Goal: Information Seeking & Learning: Learn about a topic

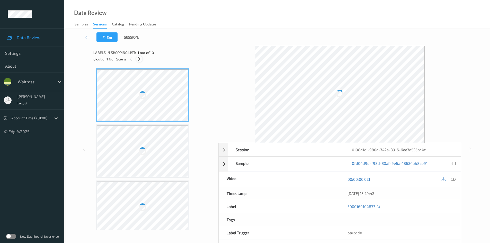
click at [138, 59] on icon at bounding box center [139, 59] width 4 height 5
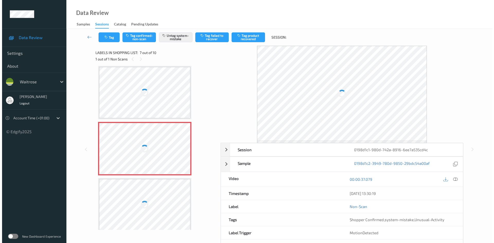
scroll to position [227, 0]
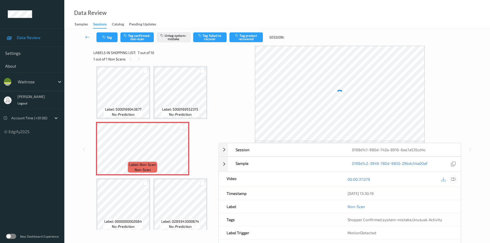
click at [451, 179] on icon at bounding box center [453, 179] width 5 height 5
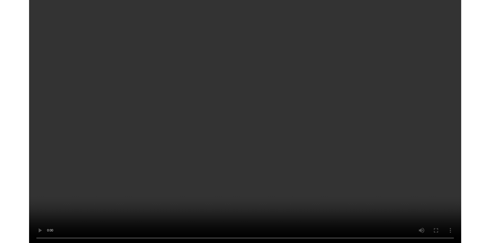
scroll to position [115, 0]
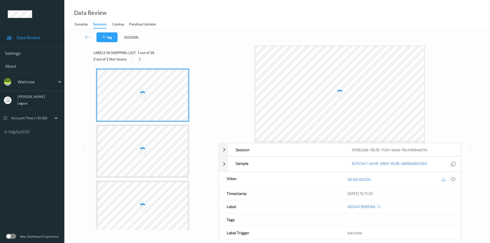
click at [451, 179] on icon at bounding box center [453, 179] width 5 height 5
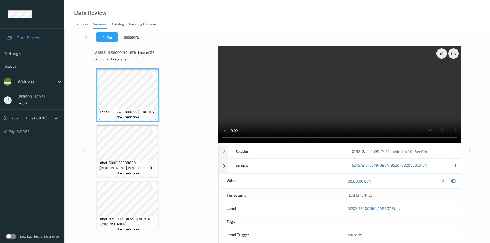
click at [138, 58] on icon at bounding box center [140, 59] width 4 height 5
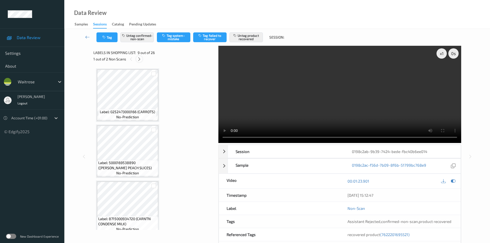
scroll to position [395, 0]
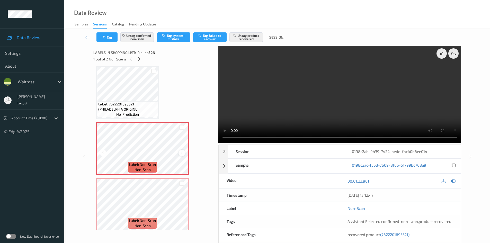
click at [183, 154] on icon at bounding box center [181, 153] width 4 height 5
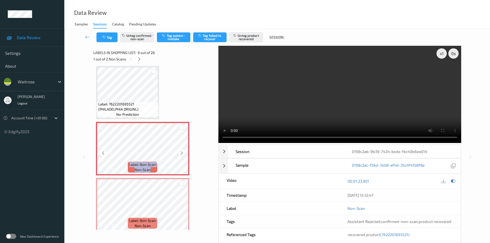
click at [183, 154] on icon at bounding box center [181, 153] width 4 height 5
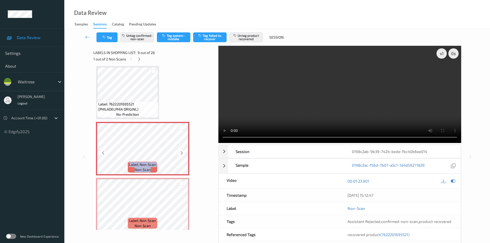
click at [183, 154] on icon at bounding box center [181, 153] width 4 height 5
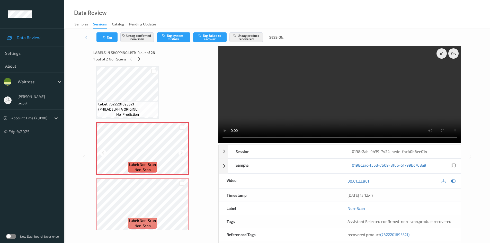
click at [183, 154] on icon at bounding box center [181, 153] width 4 height 5
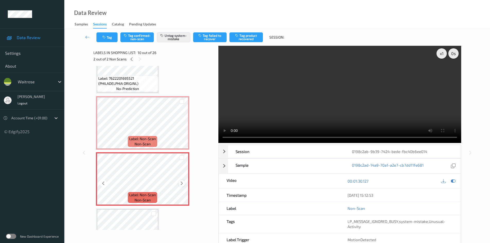
click at [182, 183] on icon at bounding box center [181, 183] width 4 height 5
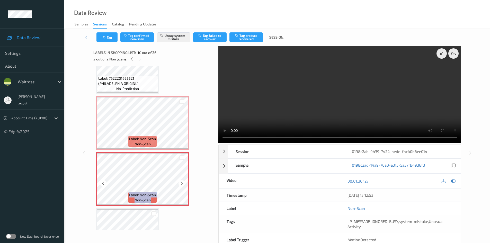
click at [182, 183] on icon at bounding box center [181, 183] width 4 height 5
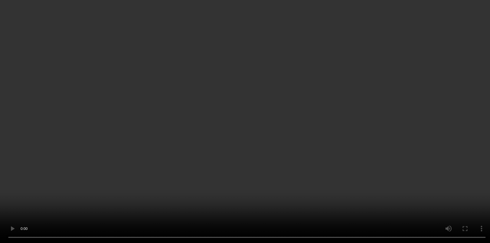
scroll to position [395, 0]
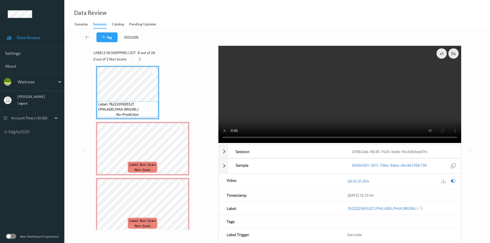
click at [452, 183] on icon at bounding box center [453, 181] width 5 height 5
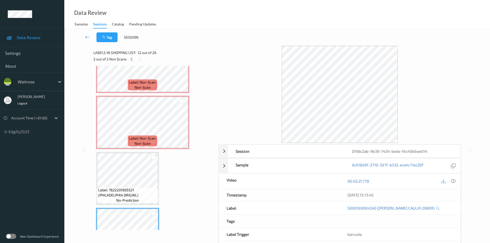
scroll to position [498, 0]
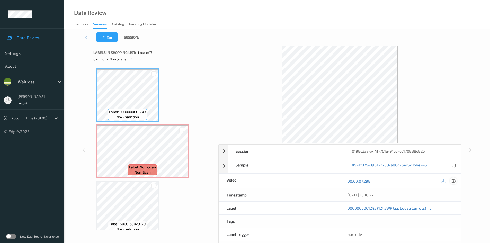
click at [453, 182] on icon at bounding box center [453, 181] width 5 height 5
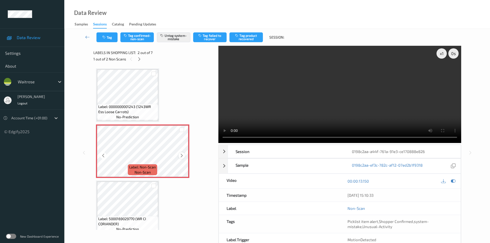
click at [183, 158] on icon at bounding box center [181, 155] width 4 height 5
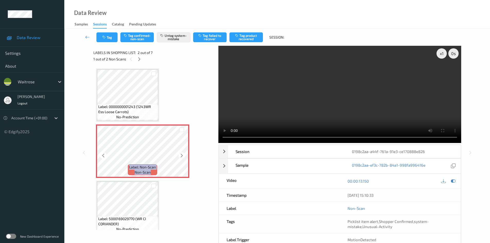
click at [183, 158] on icon at bounding box center [181, 155] width 4 height 5
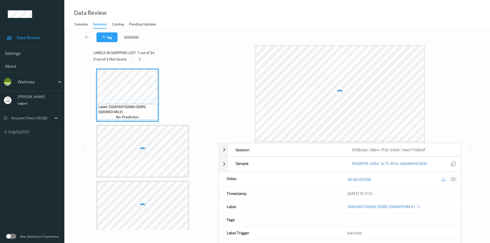
click at [452, 179] on icon at bounding box center [453, 179] width 5 height 5
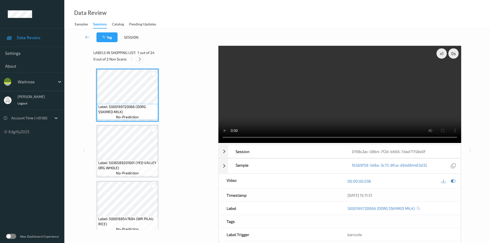
click at [142, 59] on icon at bounding box center [140, 59] width 4 height 5
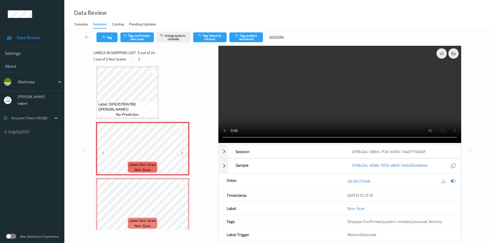
click at [183, 154] on icon at bounding box center [181, 153] width 4 height 5
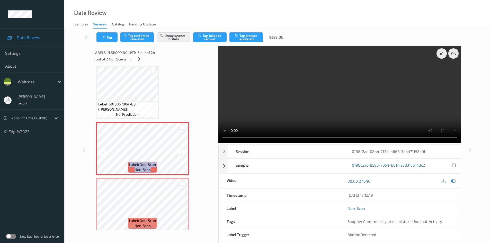
click at [183, 154] on icon at bounding box center [181, 153] width 4 height 5
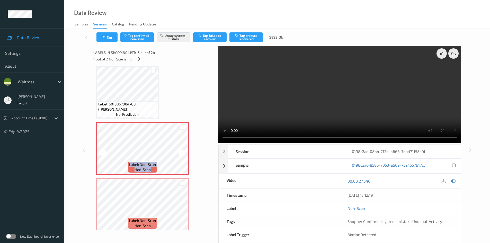
click at [183, 154] on icon at bounding box center [181, 153] width 4 height 5
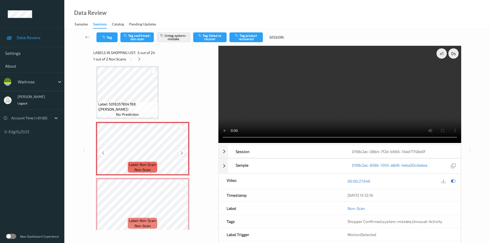
click at [181, 153] on icon at bounding box center [181, 153] width 4 height 5
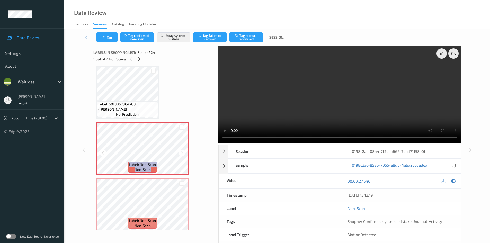
click at [181, 153] on icon at bounding box center [181, 153] width 4 height 5
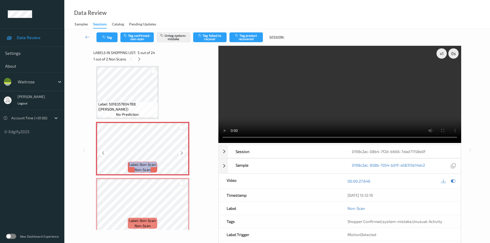
click at [181, 153] on icon at bounding box center [181, 153] width 4 height 5
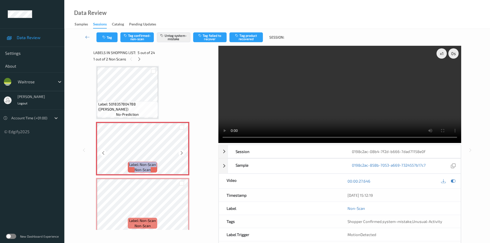
click at [181, 153] on icon at bounding box center [181, 153] width 4 height 5
click at [181, 151] on icon at bounding box center [181, 153] width 4 height 5
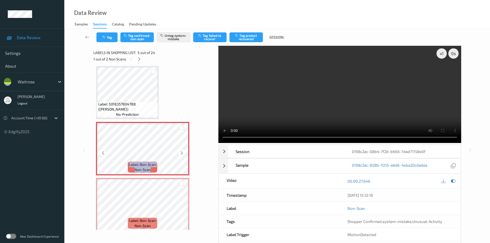
click at [181, 151] on icon at bounding box center [181, 153] width 4 height 5
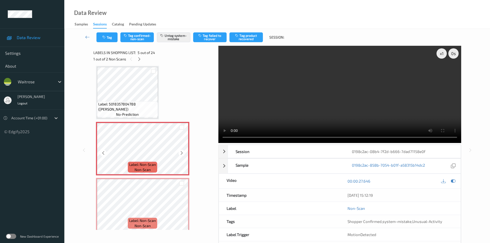
click at [181, 151] on icon at bounding box center [181, 153] width 4 height 5
click at [181, 152] on icon at bounding box center [181, 153] width 4 height 5
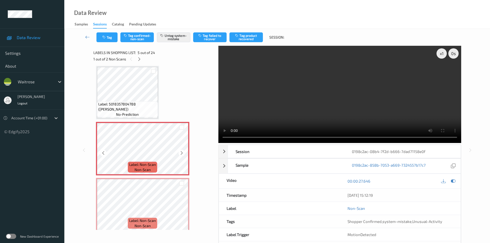
click at [181, 152] on icon at bounding box center [181, 153] width 4 height 5
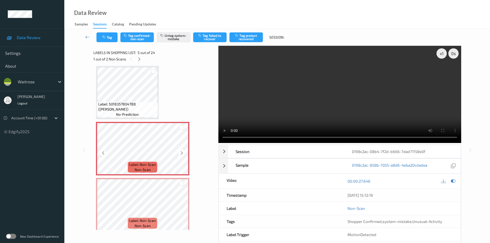
click at [181, 152] on icon at bounding box center [181, 153] width 4 height 5
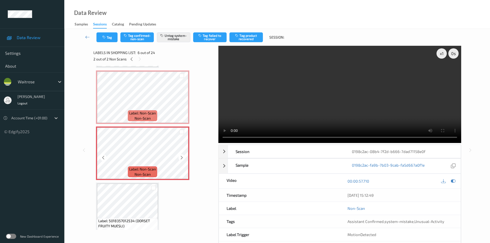
scroll to position [248, 0]
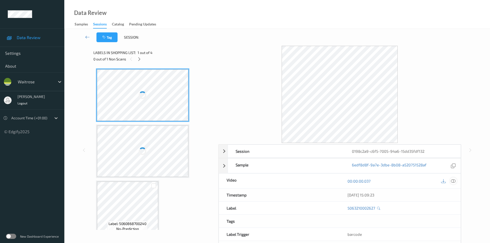
click at [454, 184] on div at bounding box center [453, 180] width 7 height 7
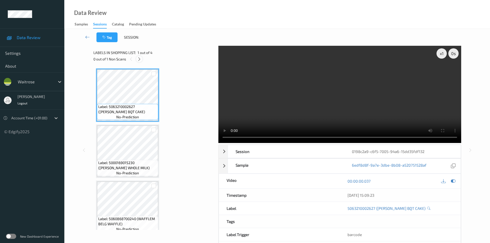
click at [141, 58] on icon at bounding box center [139, 59] width 4 height 5
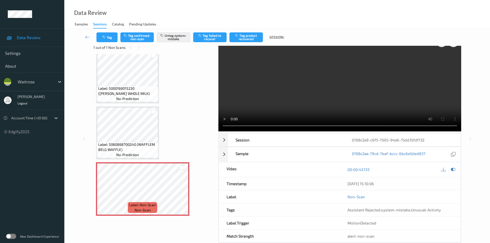
scroll to position [22, 0]
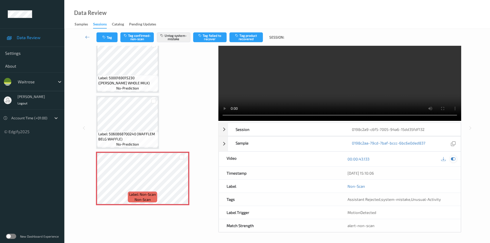
click at [452, 158] on icon at bounding box center [453, 159] width 5 height 5
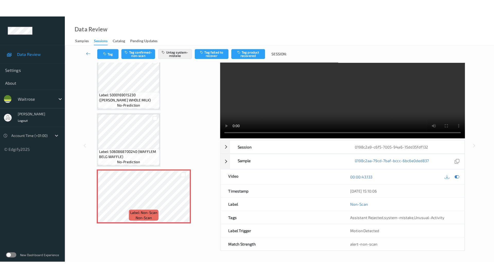
scroll to position [0, 0]
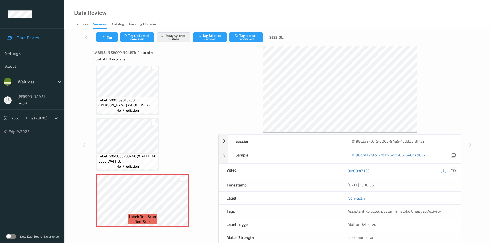
click at [452, 170] on icon at bounding box center [453, 170] width 5 height 5
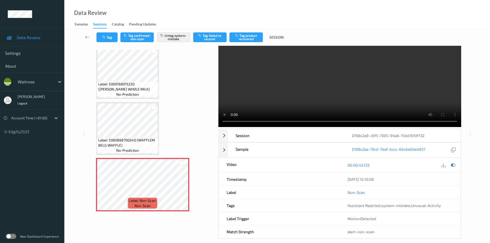
scroll to position [22, 0]
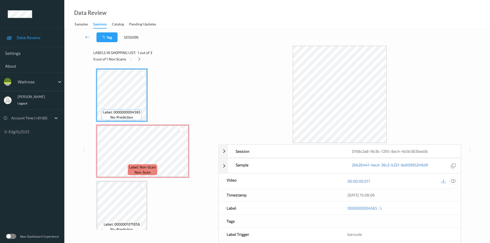
click at [454, 178] on div at bounding box center [453, 180] width 7 height 7
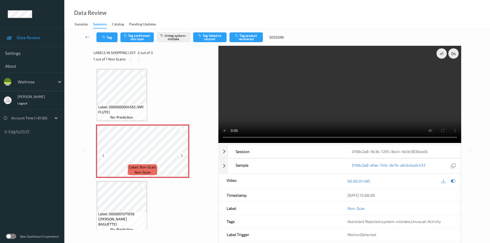
click at [182, 157] on icon at bounding box center [181, 155] width 4 height 5
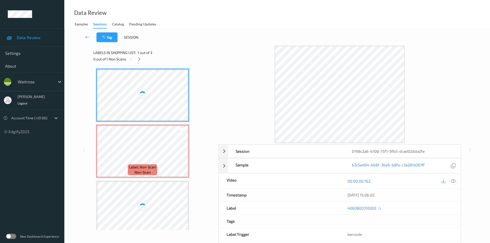
click at [453, 180] on icon at bounding box center [453, 181] width 5 height 5
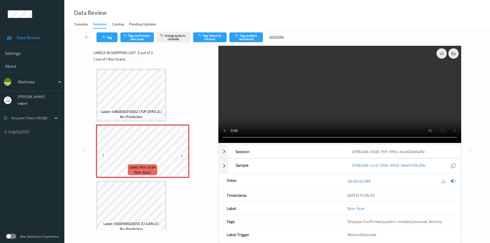
click at [179, 155] on icon at bounding box center [181, 155] width 4 height 5
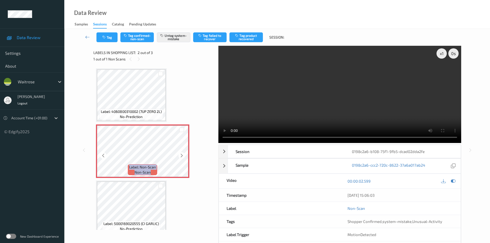
click at [179, 155] on icon at bounding box center [181, 155] width 4 height 5
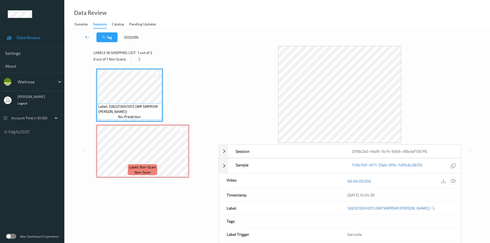
click at [454, 181] on icon at bounding box center [453, 181] width 5 height 5
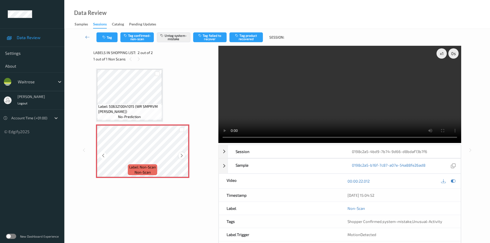
click at [181, 154] on icon at bounding box center [181, 155] width 4 height 5
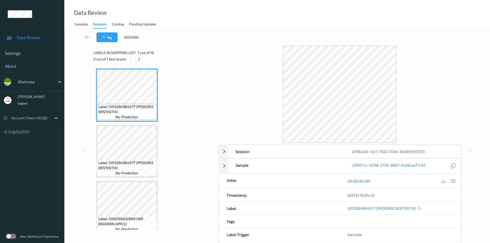
click at [140, 58] on icon at bounding box center [139, 59] width 4 height 5
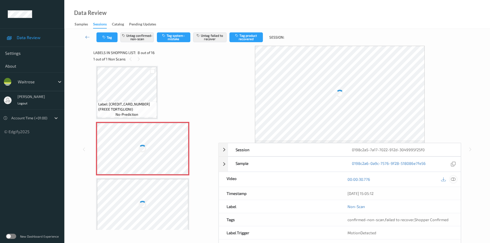
click at [452, 180] on icon at bounding box center [453, 179] width 5 height 5
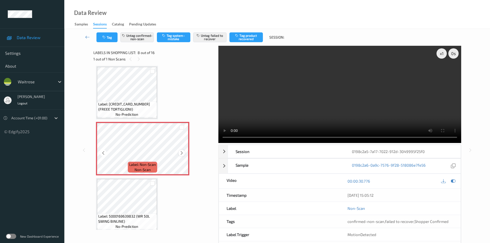
click at [181, 152] on icon at bounding box center [181, 153] width 4 height 5
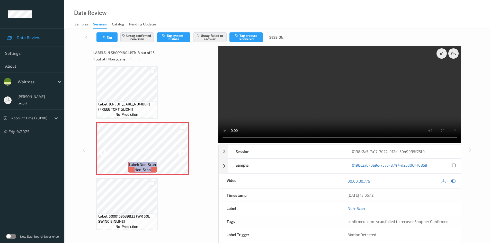
click at [181, 152] on icon at bounding box center [181, 153] width 4 height 5
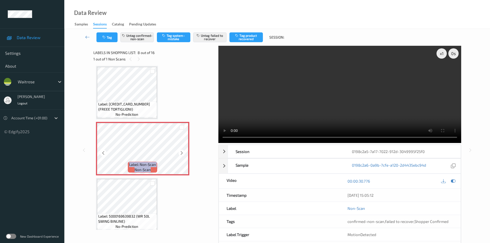
click at [181, 152] on icon at bounding box center [181, 153] width 4 height 5
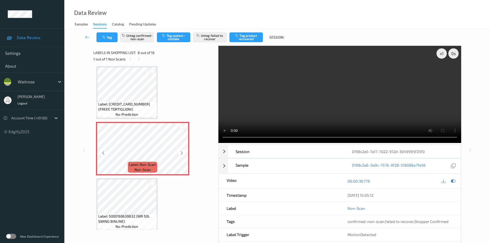
click at [181, 152] on icon at bounding box center [181, 153] width 4 height 5
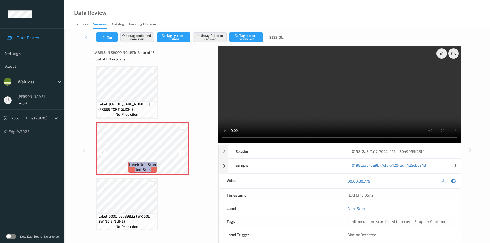
click at [181, 152] on icon at bounding box center [181, 153] width 4 height 5
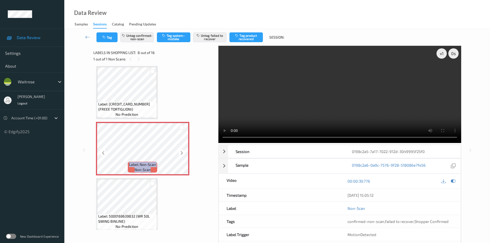
click at [181, 152] on icon at bounding box center [181, 153] width 4 height 5
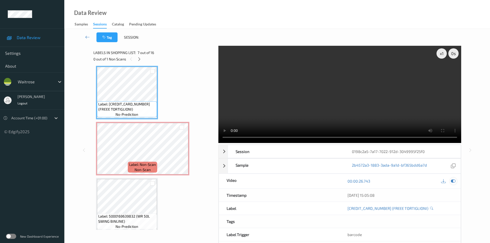
click at [453, 182] on icon at bounding box center [453, 181] width 5 height 5
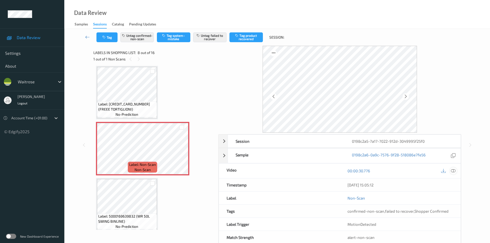
click at [452, 170] on icon at bounding box center [453, 170] width 5 height 5
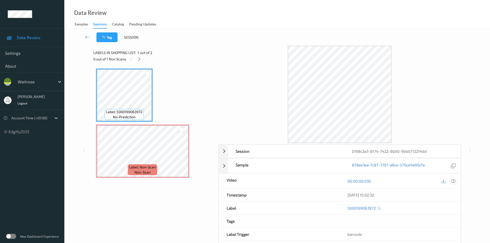
click at [453, 179] on icon at bounding box center [453, 181] width 5 height 5
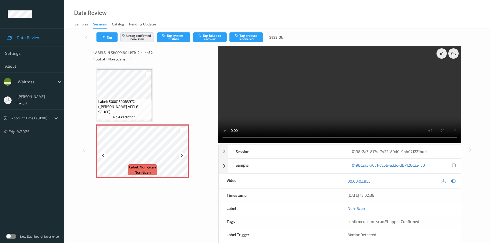
click at [183, 157] on icon at bounding box center [181, 155] width 4 height 5
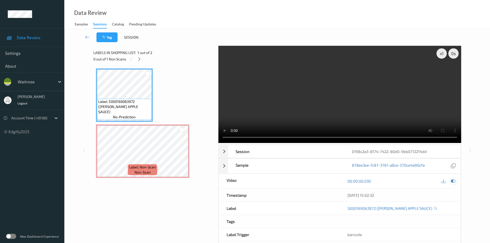
click at [454, 181] on icon at bounding box center [453, 181] width 5 height 5
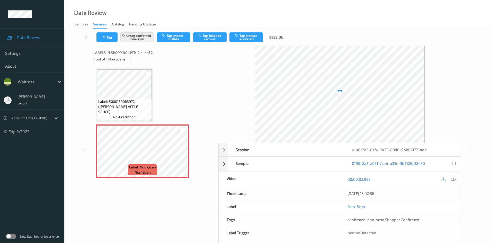
click at [452, 181] on icon at bounding box center [453, 179] width 5 height 5
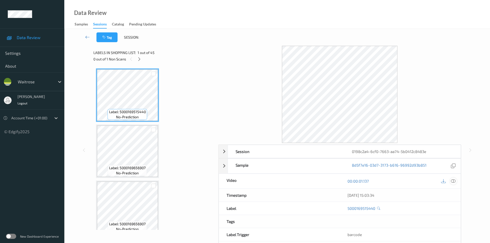
click at [454, 182] on icon at bounding box center [453, 181] width 5 height 5
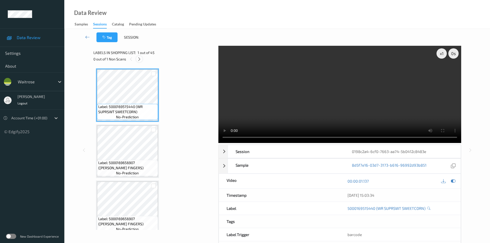
click at [138, 57] on icon at bounding box center [139, 59] width 4 height 5
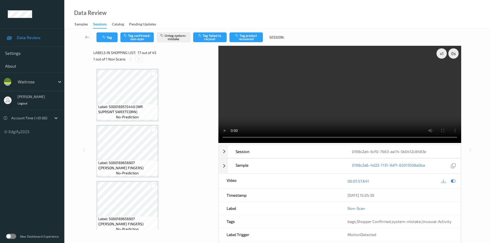
scroll to position [843, 0]
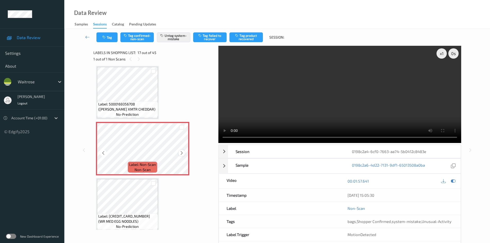
click at [181, 152] on icon at bounding box center [181, 153] width 4 height 5
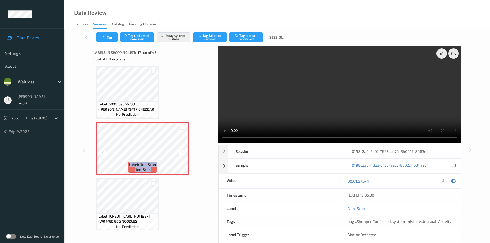
click at [181, 152] on icon at bounding box center [181, 153] width 4 height 5
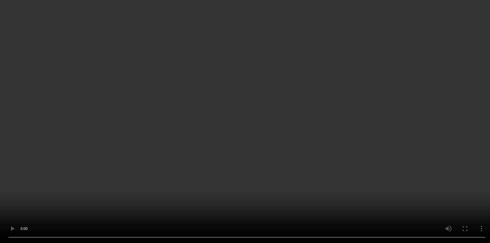
scroll to position [869, 0]
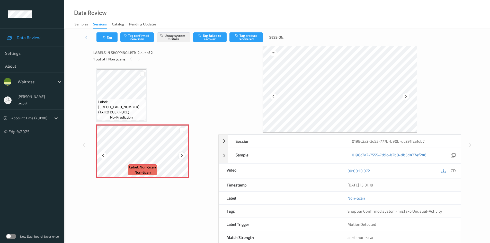
click at [179, 155] on icon at bounding box center [181, 155] width 4 height 5
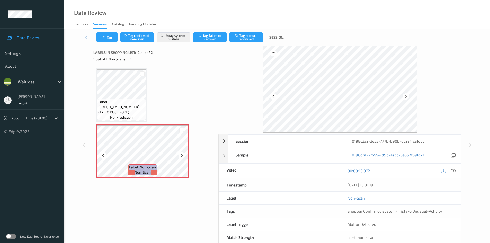
click at [179, 155] on icon at bounding box center [181, 155] width 4 height 5
click at [455, 172] on icon at bounding box center [453, 170] width 5 height 5
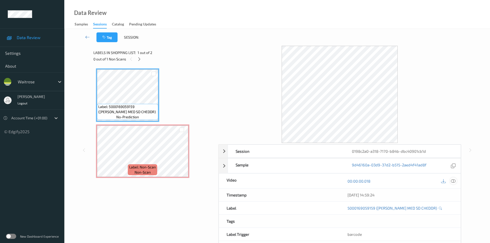
click at [451, 182] on icon at bounding box center [453, 181] width 5 height 5
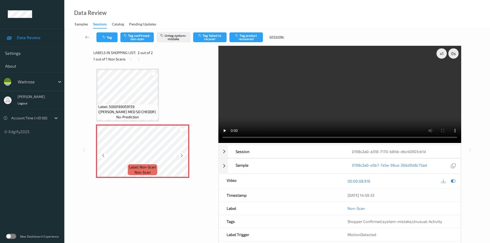
click at [181, 157] on icon at bounding box center [181, 155] width 4 height 5
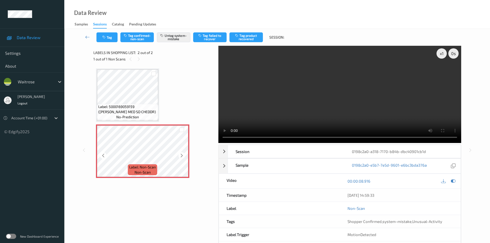
click at [181, 157] on icon at bounding box center [181, 155] width 4 height 5
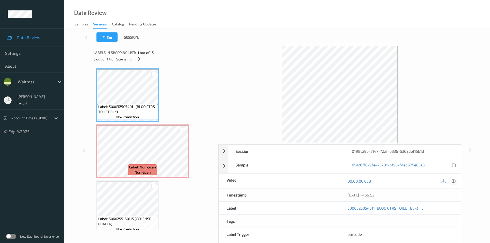
click at [455, 182] on div at bounding box center [453, 180] width 7 height 7
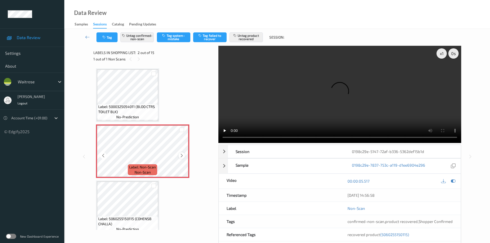
click at [182, 153] on icon at bounding box center [181, 155] width 4 height 5
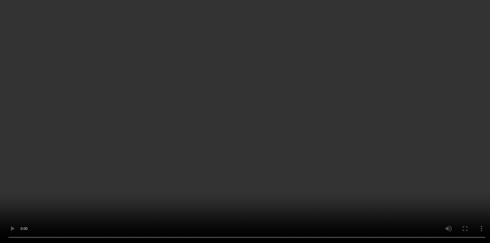
scroll to position [26, 0]
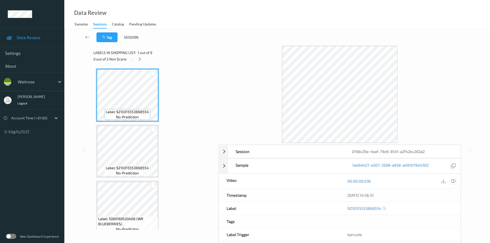
click at [452, 182] on icon at bounding box center [453, 181] width 5 height 5
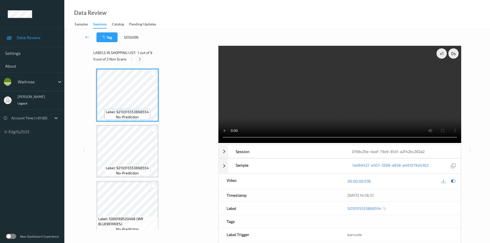
click at [139, 59] on icon at bounding box center [140, 59] width 4 height 5
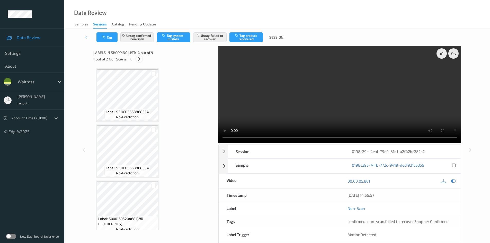
scroll to position [115, 0]
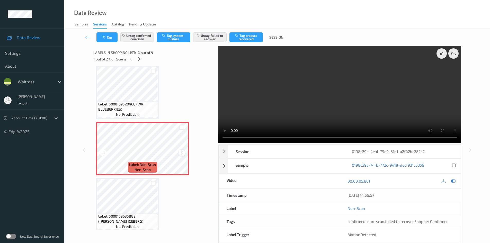
click at [179, 151] on div at bounding box center [181, 153] width 6 height 6
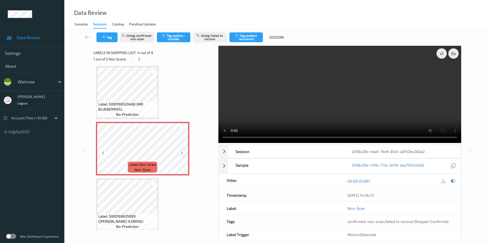
click at [181, 153] on icon at bounding box center [181, 153] width 4 height 5
click at [179, 152] on icon at bounding box center [181, 153] width 4 height 5
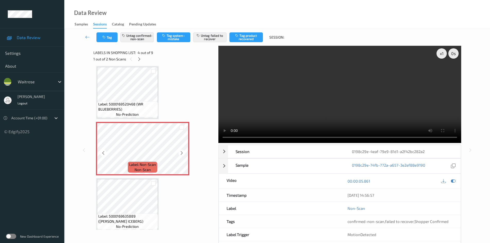
click at [179, 152] on icon at bounding box center [181, 153] width 4 height 5
click at [180, 152] on icon at bounding box center [181, 153] width 4 height 5
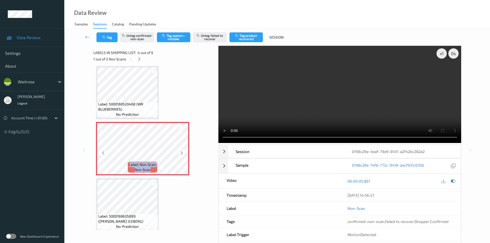
click at [180, 152] on icon at bounding box center [181, 153] width 4 height 5
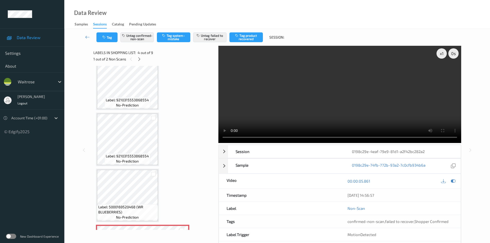
scroll to position [0, 0]
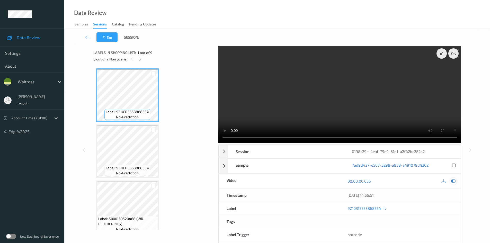
click at [453, 181] on icon at bounding box center [453, 181] width 5 height 5
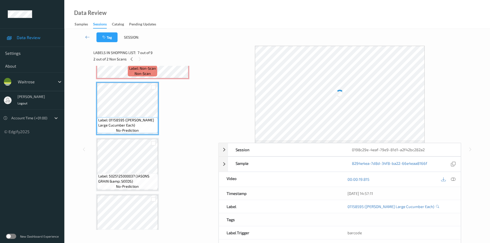
scroll to position [334, 0]
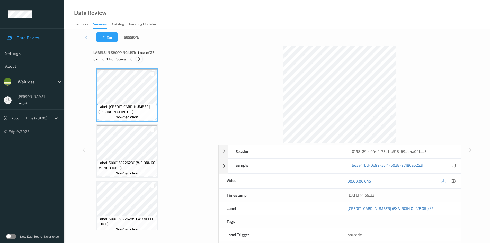
click at [140, 59] on icon at bounding box center [139, 59] width 4 height 5
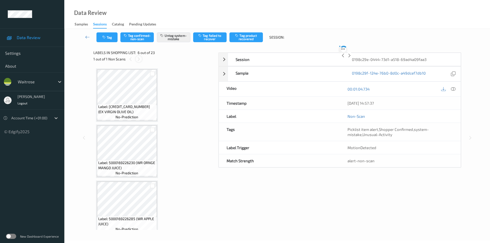
scroll to position [227, 0]
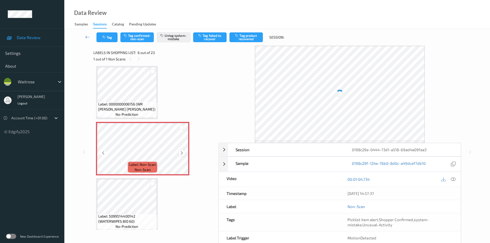
click at [181, 153] on icon at bounding box center [181, 153] width 4 height 5
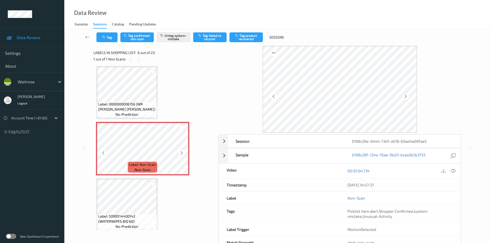
click at [181, 153] on icon at bounding box center [181, 153] width 4 height 5
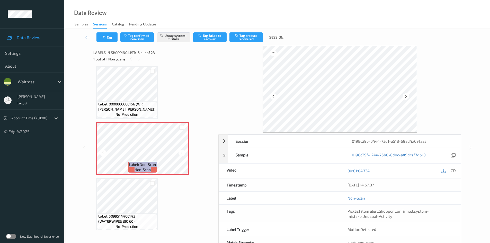
click at [181, 153] on icon at bounding box center [181, 153] width 4 height 5
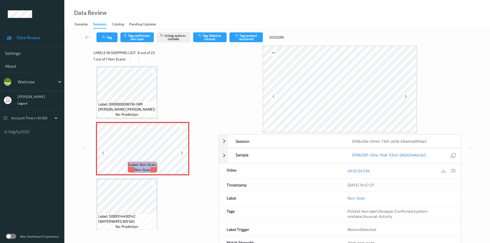
click at [181, 153] on icon at bounding box center [181, 153] width 4 height 5
click at [452, 171] on icon at bounding box center [453, 170] width 5 height 5
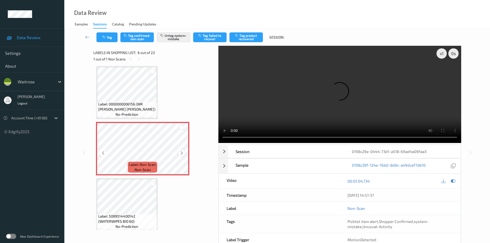
click at [180, 152] on icon at bounding box center [181, 153] width 4 height 5
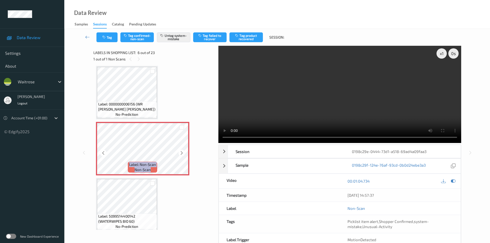
click at [180, 152] on icon at bounding box center [181, 153] width 4 height 5
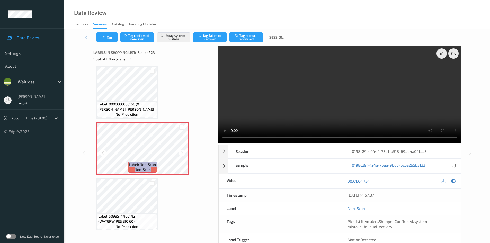
click at [180, 152] on icon at bounding box center [181, 153] width 4 height 5
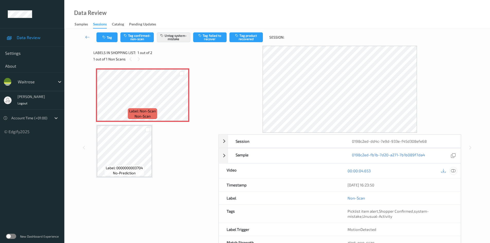
click at [454, 174] on div at bounding box center [453, 170] width 7 height 7
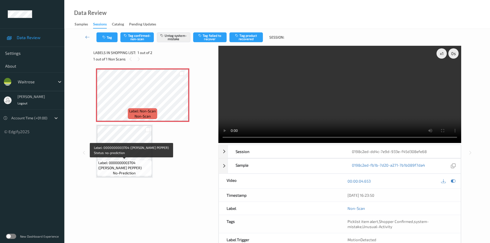
click at [133, 163] on span "Label: 0000000003704 ([PERSON_NAME] PEPPER)" at bounding box center [124, 165] width 52 height 10
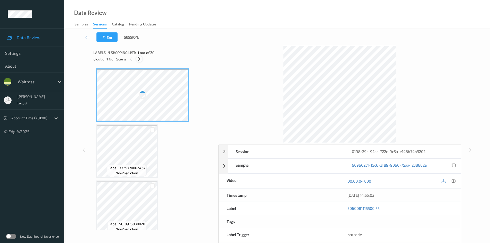
click at [140, 59] on icon at bounding box center [139, 59] width 4 height 5
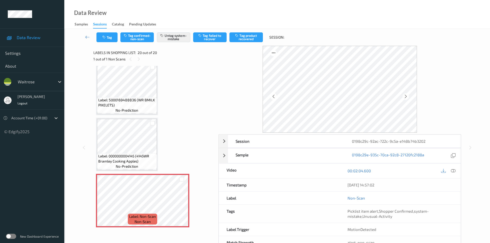
scroll to position [955, 0]
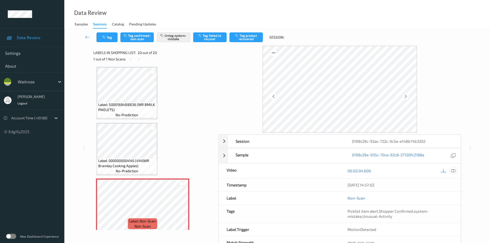
click at [454, 172] on icon at bounding box center [453, 170] width 5 height 5
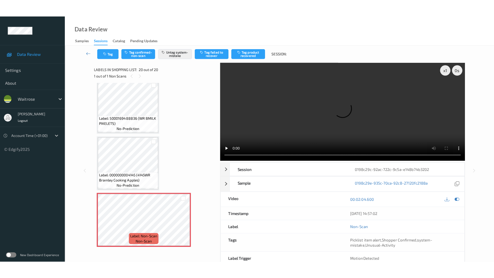
scroll to position [959, 0]
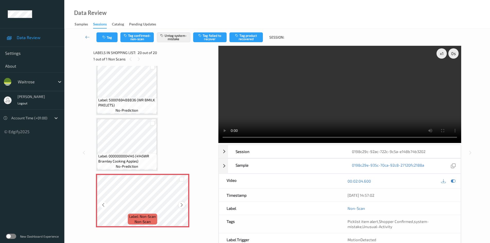
click at [180, 207] on icon at bounding box center [181, 205] width 4 height 5
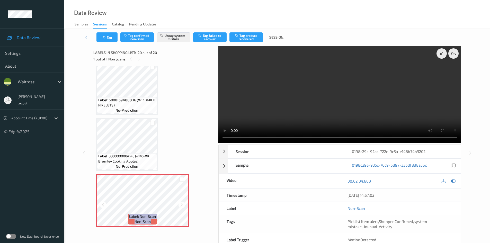
click at [180, 207] on icon at bounding box center [181, 205] width 4 height 5
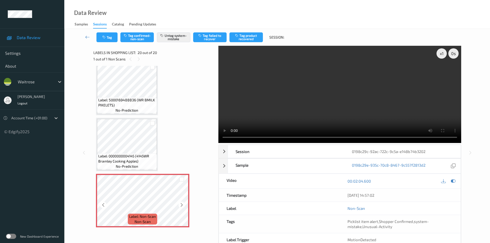
click at [180, 207] on icon at bounding box center [181, 205] width 4 height 5
click at [183, 203] on icon at bounding box center [181, 205] width 4 height 5
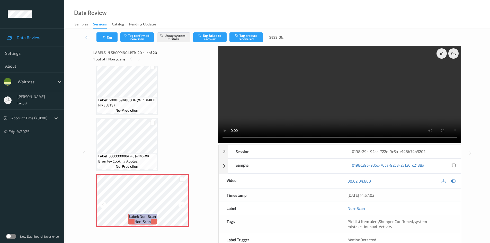
click at [183, 203] on icon at bounding box center [181, 205] width 4 height 5
click at [182, 203] on icon at bounding box center [181, 205] width 4 height 5
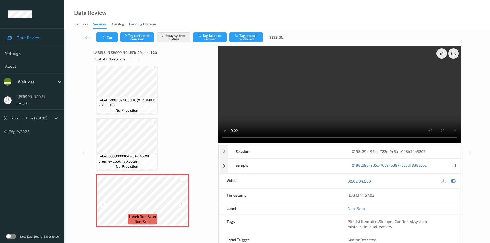
click at [182, 203] on icon at bounding box center [181, 205] width 4 height 5
click at [451, 182] on icon at bounding box center [453, 181] width 5 height 5
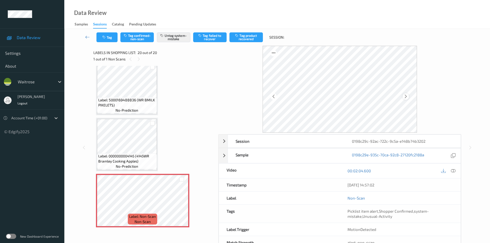
click at [408, 96] on div at bounding box center [405, 96] width 6 height 6
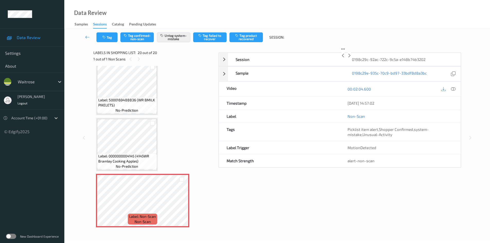
click at [352, 59] on div at bounding box center [349, 55] width 6 height 6
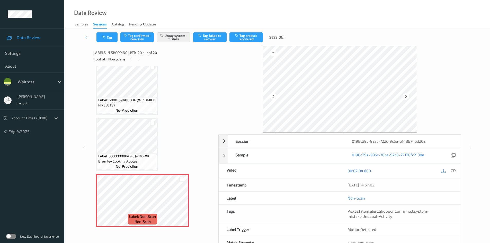
click at [408, 96] on div at bounding box center [405, 96] width 6 height 6
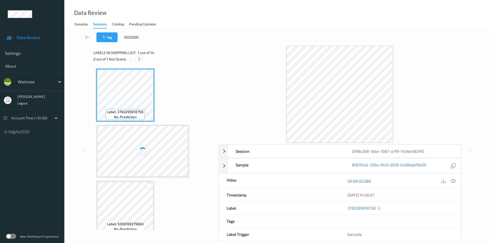
click at [141, 58] on icon at bounding box center [139, 59] width 4 height 5
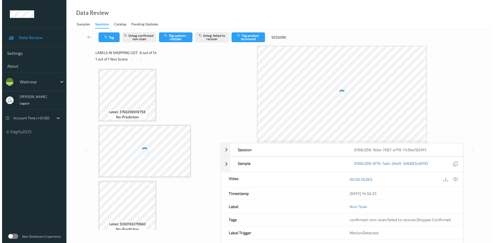
scroll to position [227, 0]
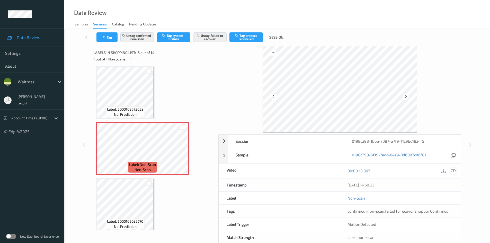
click at [451, 169] on icon at bounding box center [453, 170] width 5 height 5
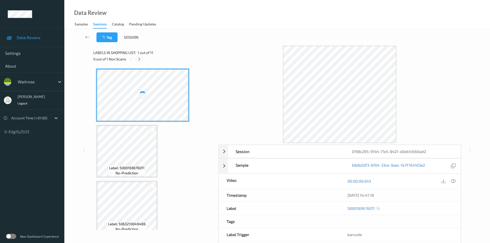
click at [139, 59] on icon at bounding box center [139, 59] width 4 height 5
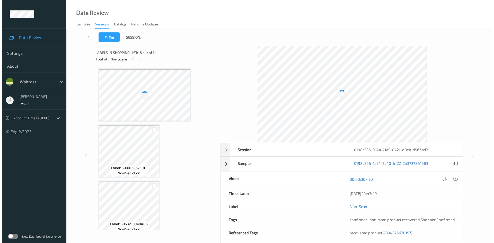
scroll to position [227, 0]
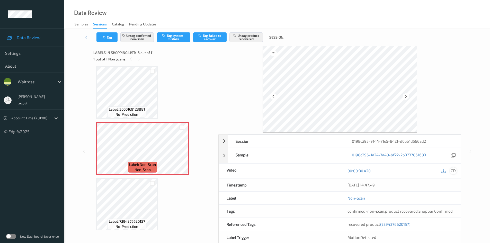
click at [452, 172] on icon at bounding box center [453, 170] width 5 height 5
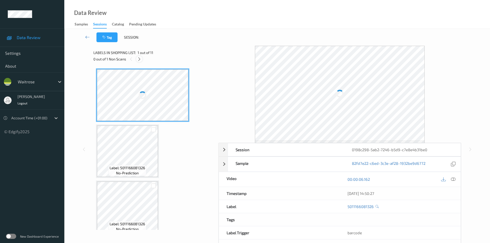
click at [142, 60] on div at bounding box center [139, 59] width 6 height 6
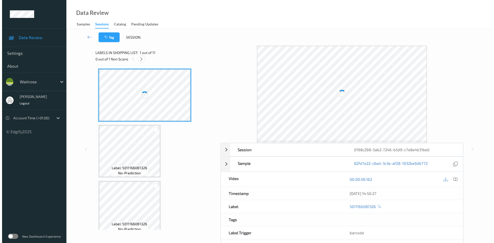
scroll to position [451, 0]
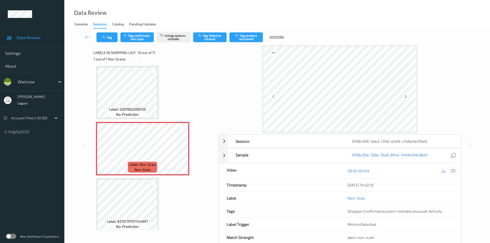
click at [455, 172] on div at bounding box center [453, 170] width 7 height 7
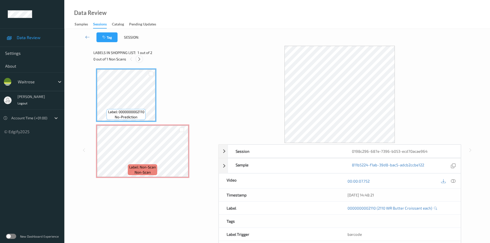
click at [140, 60] on icon at bounding box center [139, 59] width 4 height 5
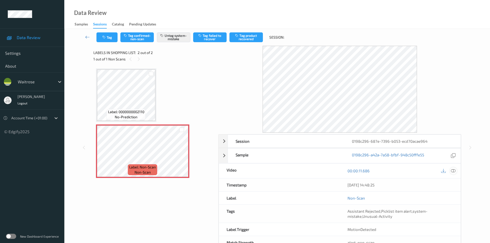
click at [455, 170] on icon at bounding box center [453, 170] width 5 height 5
